Goal: Transaction & Acquisition: Purchase product/service

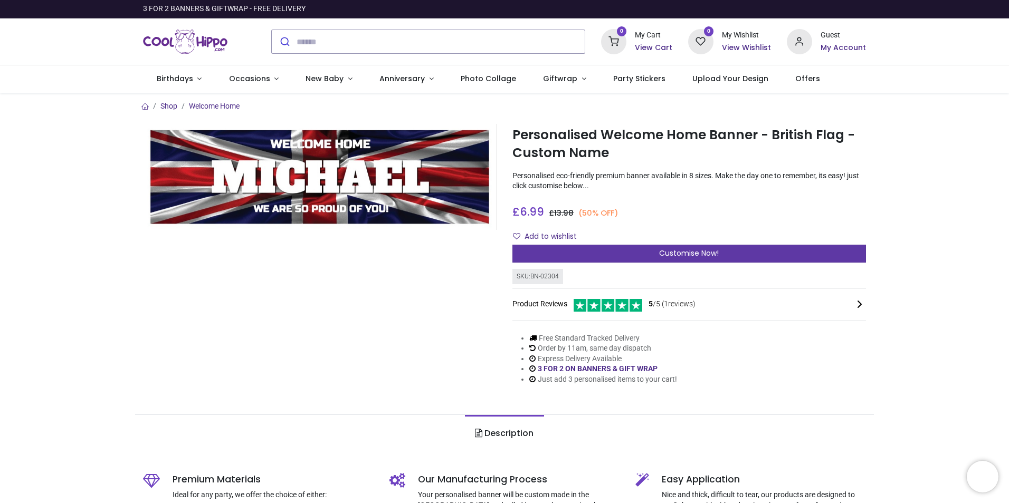
click at [696, 253] on span "Customise Now!" at bounding box center [689, 253] width 60 height 11
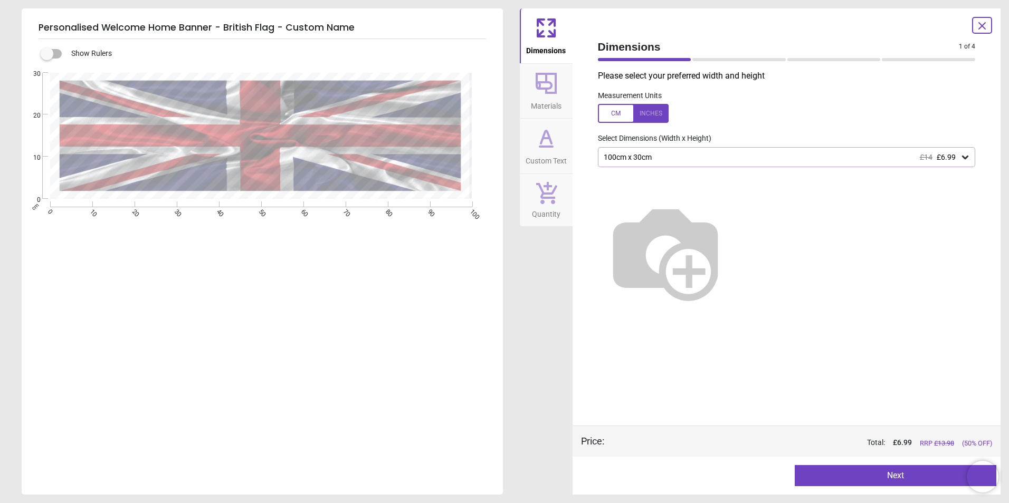
click at [964, 156] on icon at bounding box center [965, 157] width 11 height 11
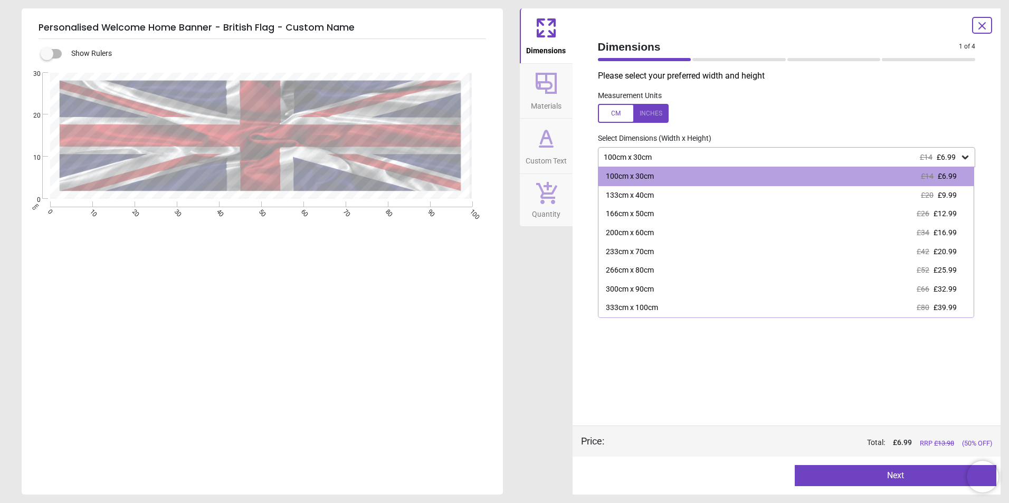
click at [964, 156] on icon at bounding box center [965, 157] width 11 height 11
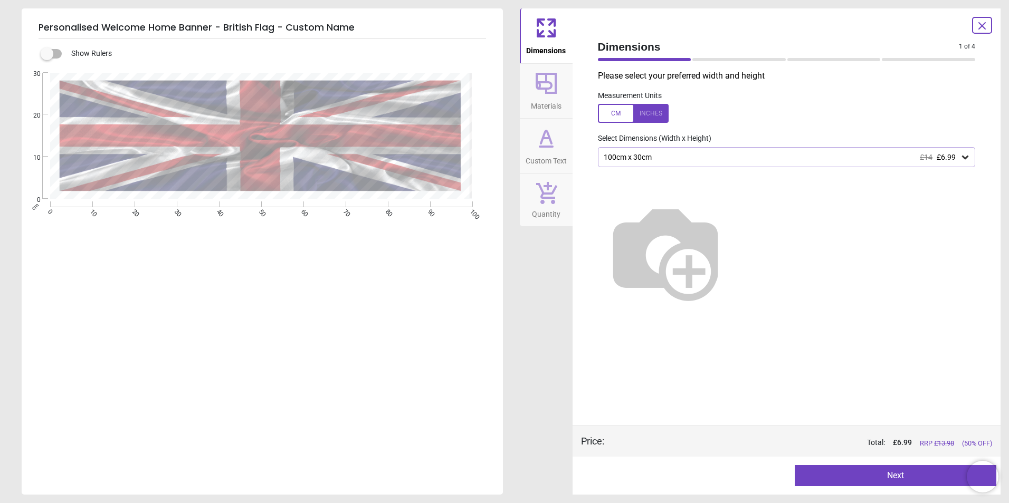
click at [901, 477] on button "Next" at bounding box center [896, 475] width 202 height 21
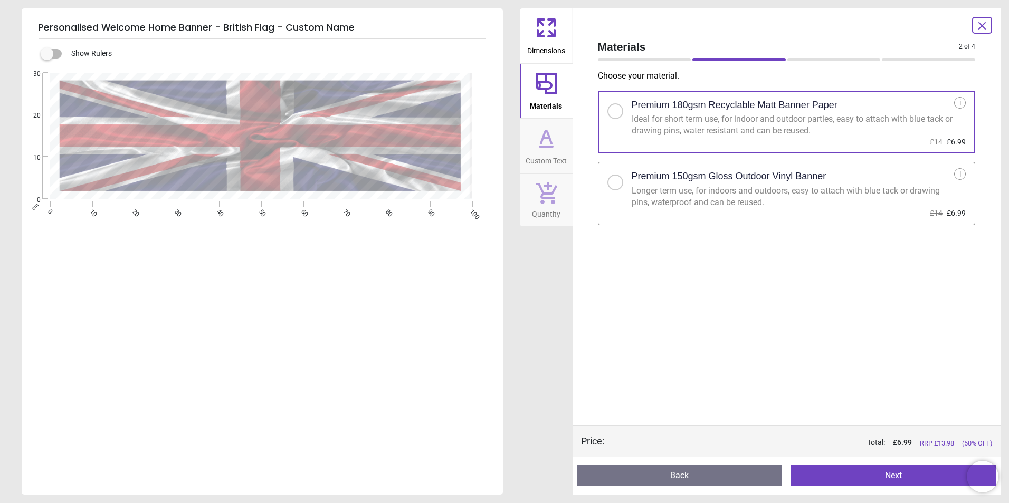
click at [615, 184] on div at bounding box center [615, 182] width 6 height 6
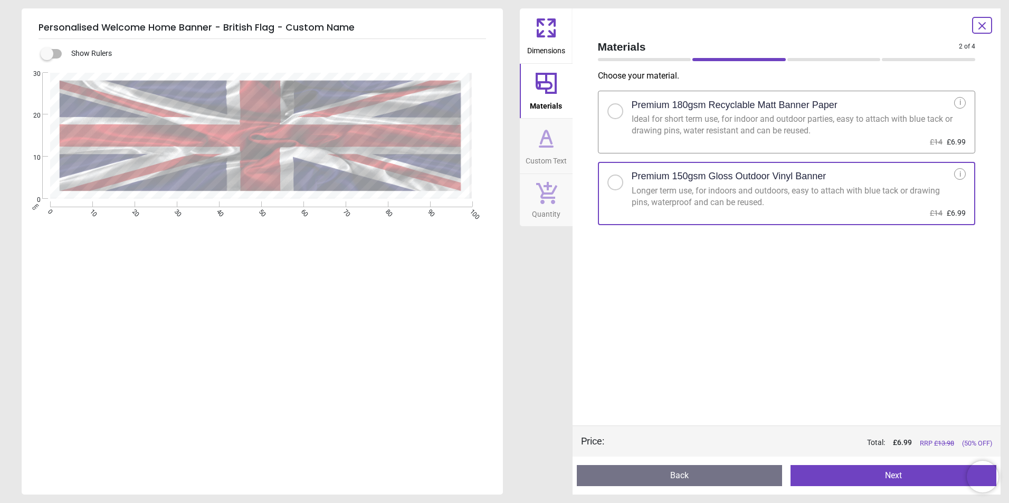
click at [902, 479] on button "Next" at bounding box center [893, 475] width 206 height 21
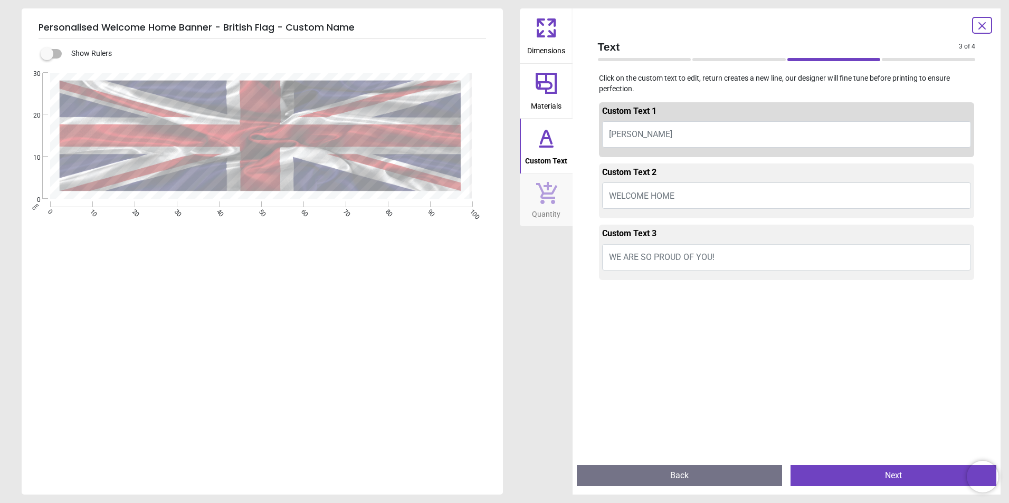
click at [644, 134] on button "[PERSON_NAME]" at bounding box center [786, 134] width 369 height 26
click at [636, 135] on span "[PERSON_NAME]" at bounding box center [640, 134] width 63 height 10
type textarea "****"
click at [681, 474] on button "Back" at bounding box center [680, 475] width 206 height 21
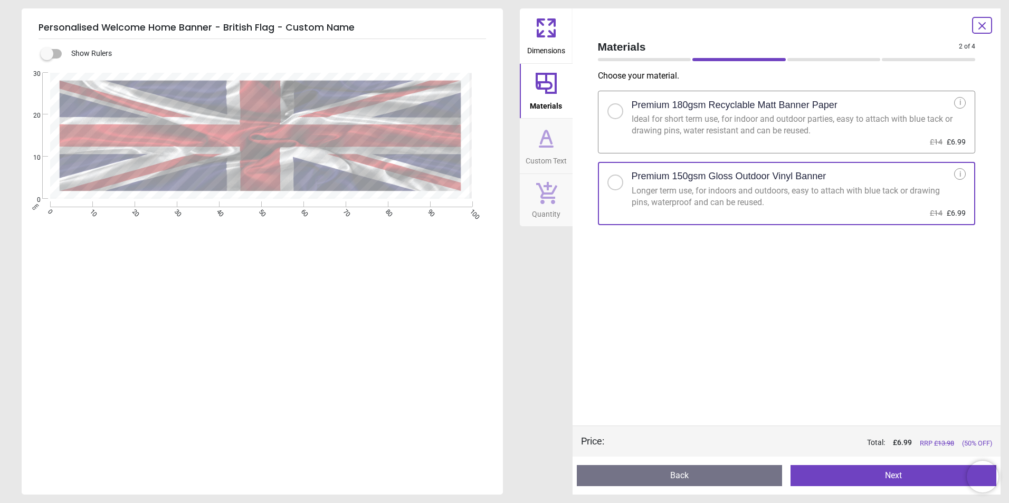
click at [881, 477] on button "Next" at bounding box center [893, 475] width 206 height 21
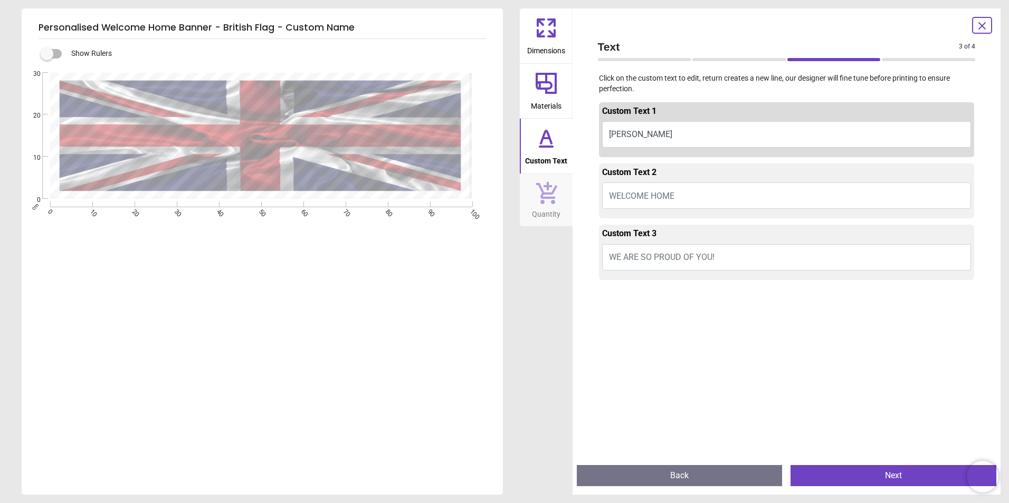
click at [684, 197] on button "WELCOME HOME" at bounding box center [786, 196] width 369 height 26
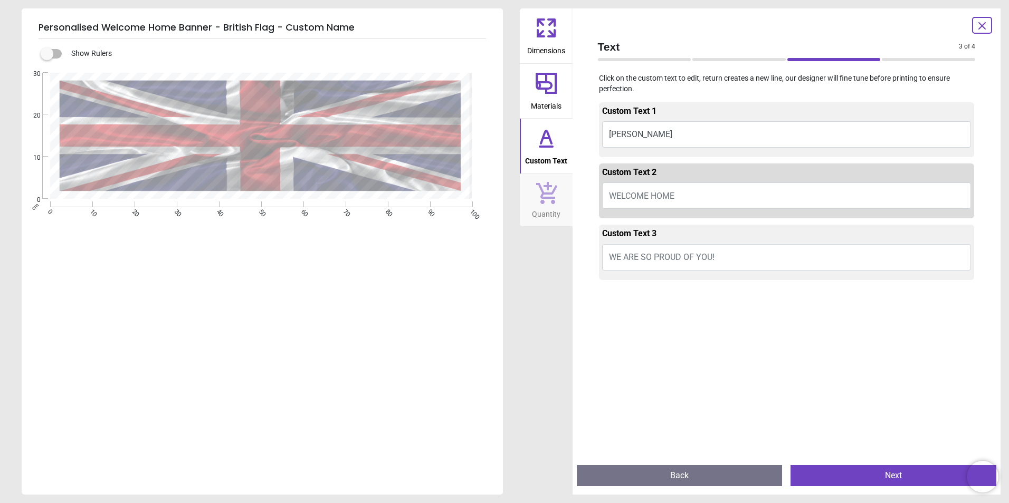
click at [685, 196] on button "WELCOME HOME" at bounding box center [786, 196] width 369 height 26
click at [676, 196] on button "WELCOME HOME" at bounding box center [786, 196] width 369 height 26
click at [683, 194] on button "WELCOME HOME" at bounding box center [786, 196] width 369 height 26
click at [674, 198] on button "WELCOME HOME" at bounding box center [786, 196] width 369 height 26
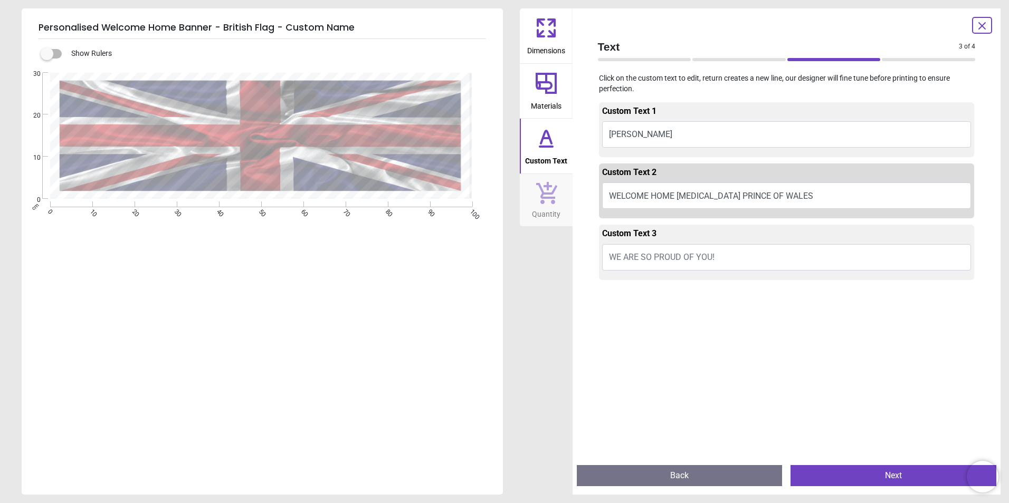
type textarea "**********"
click at [269, 174] on textarea at bounding box center [263, 174] width 367 height 12
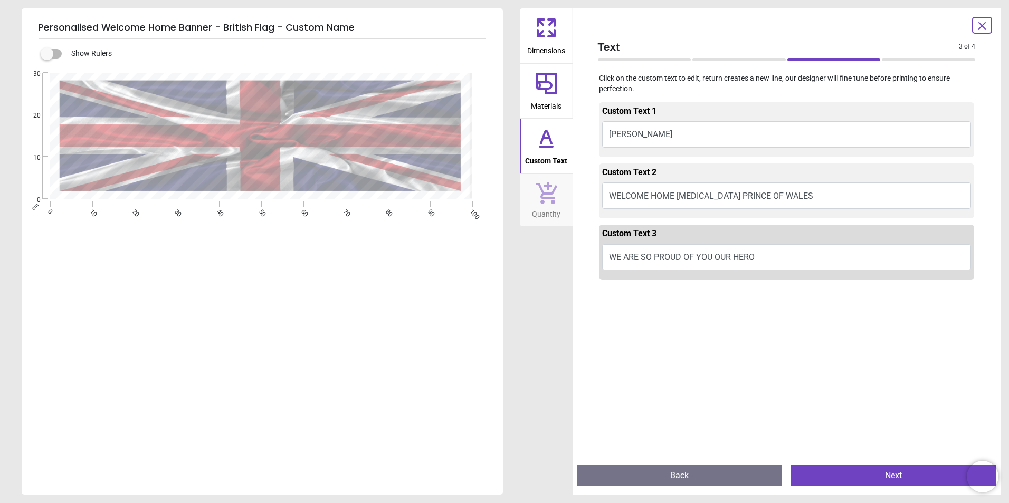
type textarea "**********"
click at [900, 478] on button "Next" at bounding box center [893, 475] width 206 height 21
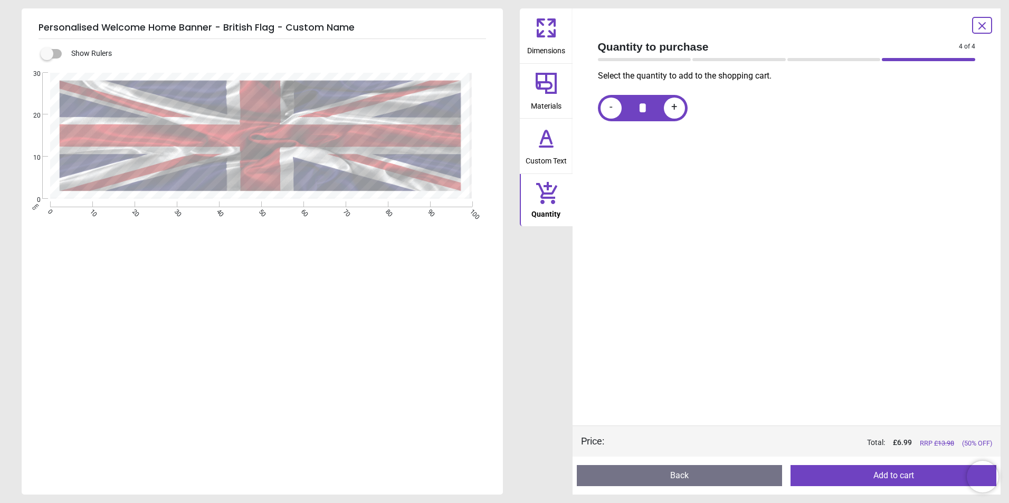
click at [544, 87] on icon at bounding box center [546, 83] width 25 height 25
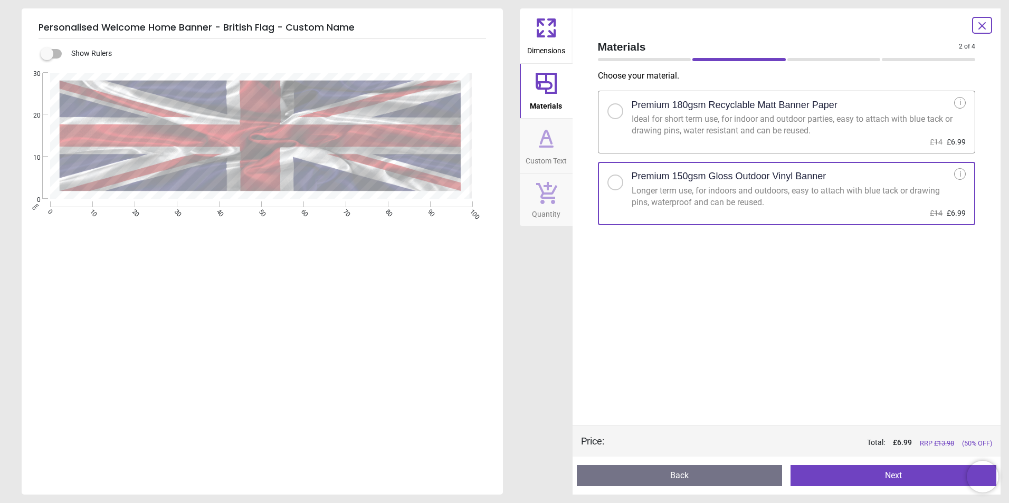
click at [47, 54] on label at bounding box center [47, 54] width 0 height 0
click at [893, 475] on button "Next" at bounding box center [893, 475] width 206 height 21
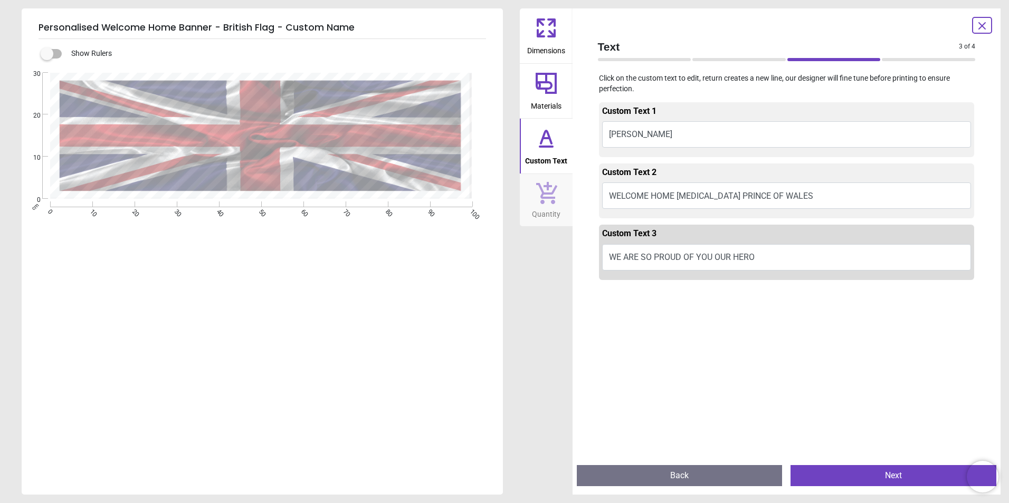
click at [891, 477] on button "Next" at bounding box center [893, 475] width 206 height 21
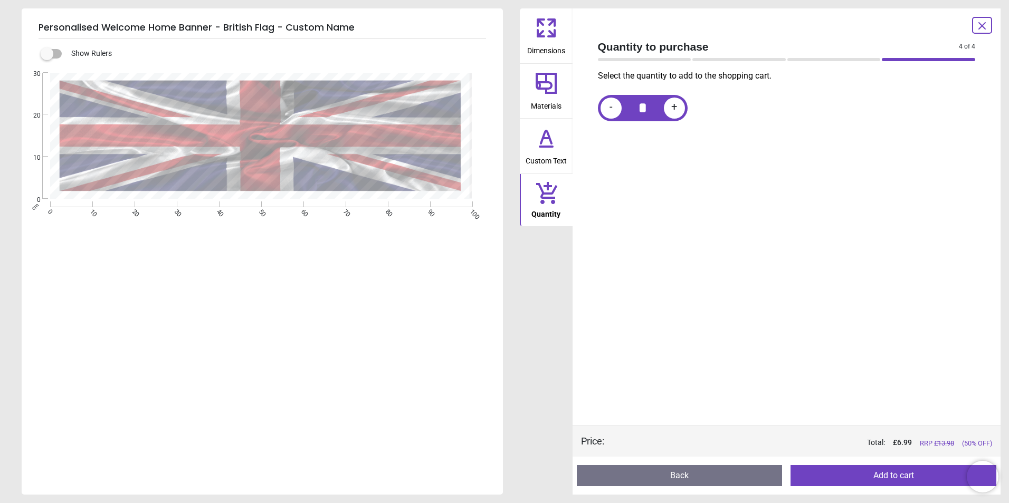
click at [891, 477] on button "Add to cart" at bounding box center [893, 475] width 206 height 21
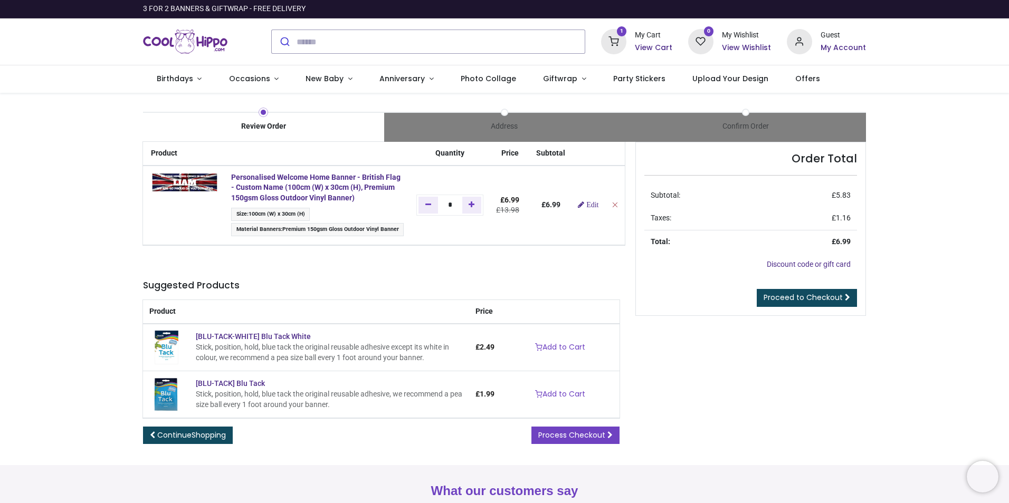
click at [612, 205] on icon "Remove from cart" at bounding box center [614, 204] width 7 height 7
type input "*"
